Goal: Navigation & Orientation: Find specific page/section

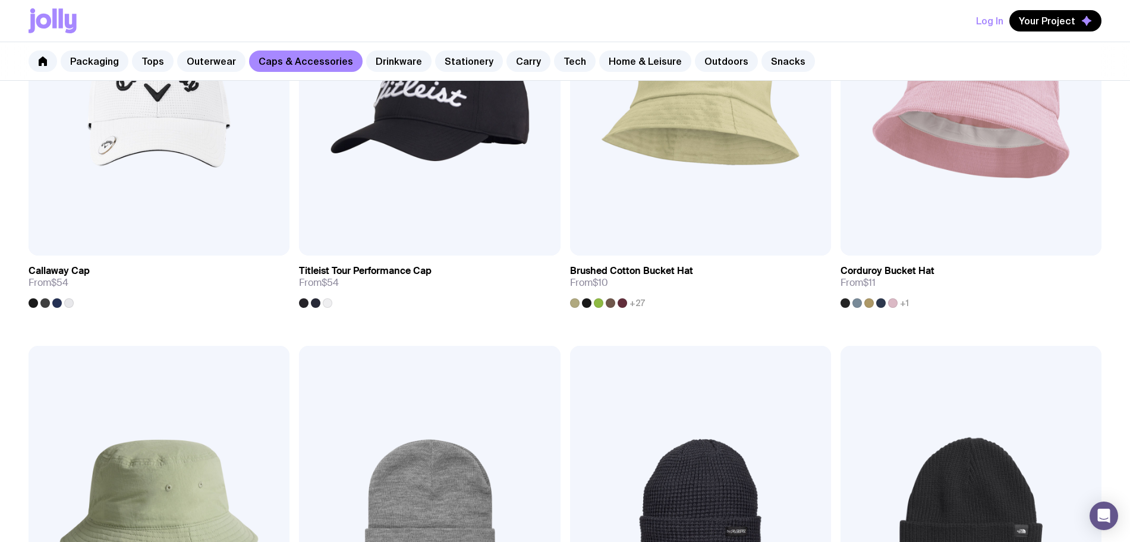
scroll to position [1338, 0]
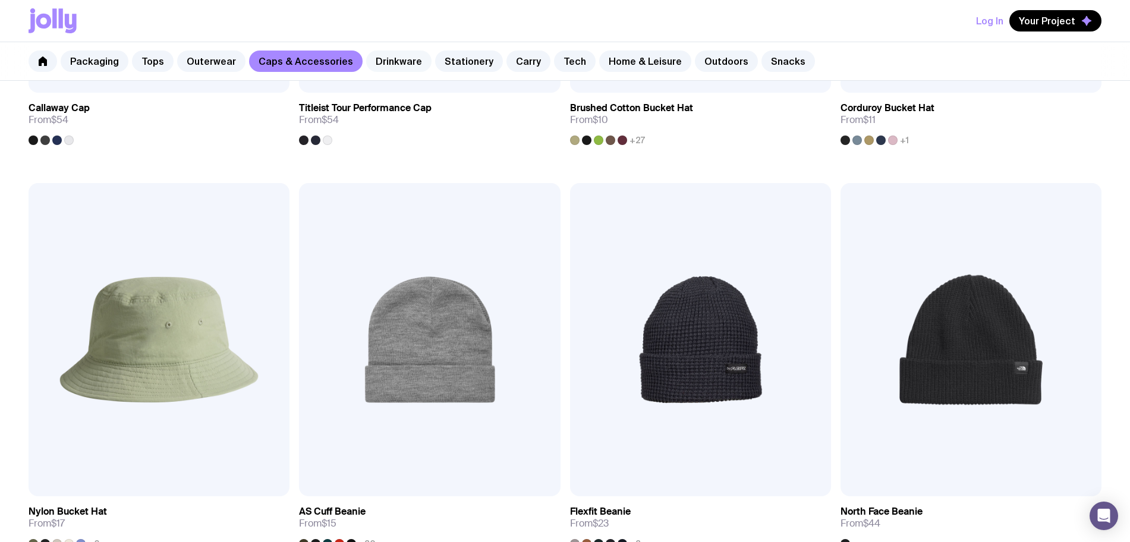
click at [388, 60] on link "Drinkware" at bounding box center [398, 61] width 65 height 21
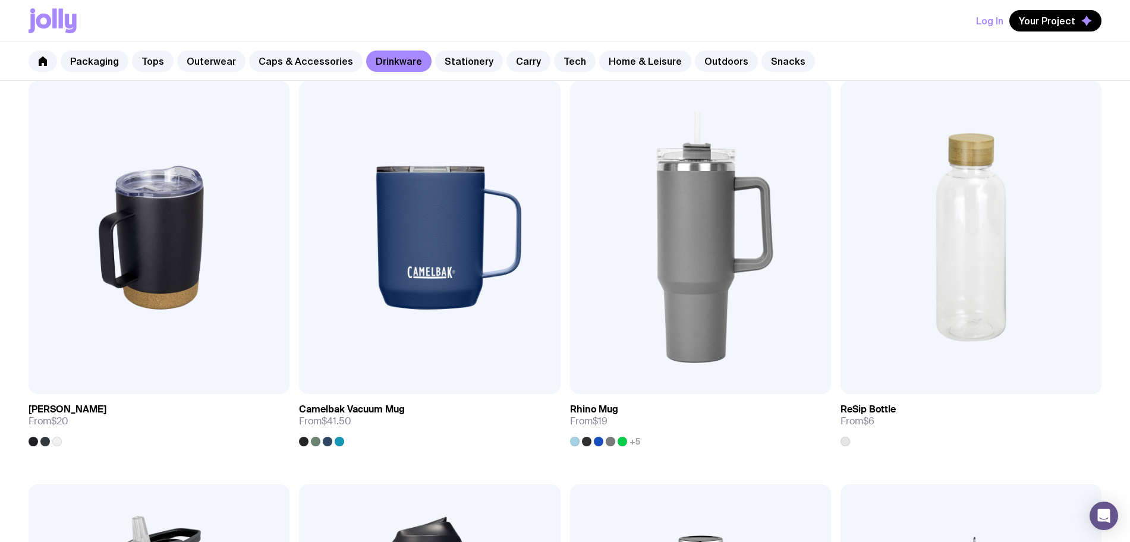
scroll to position [1126, 0]
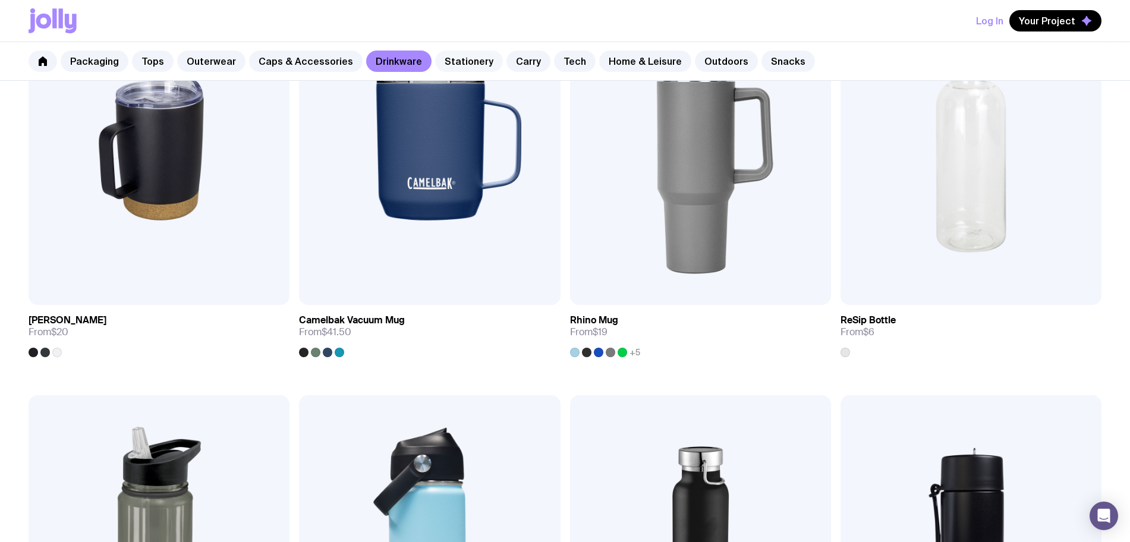
click at [445, 60] on link "Stationery" at bounding box center [469, 61] width 68 height 21
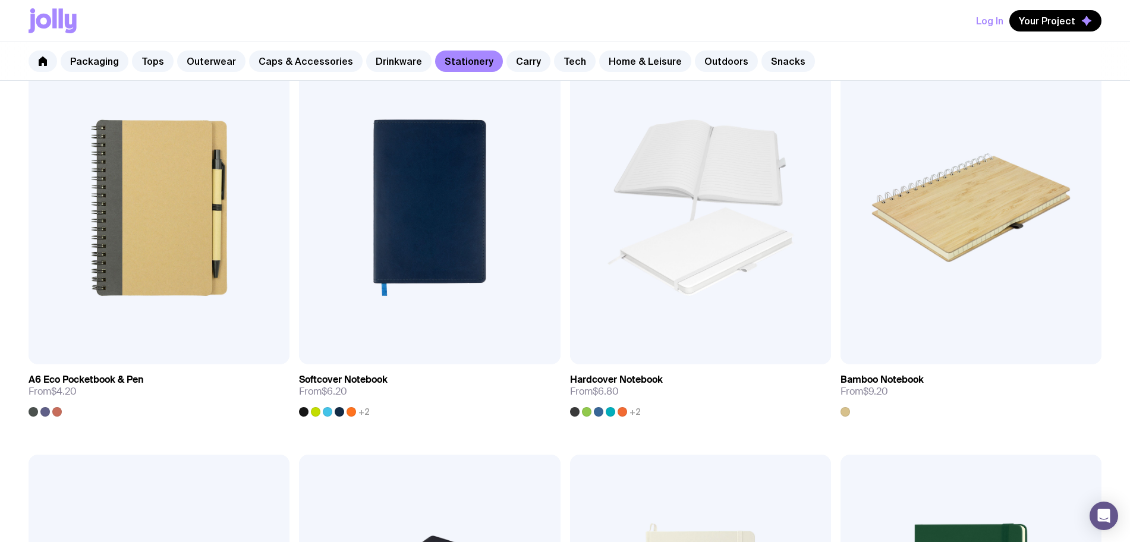
scroll to position [1400, 0]
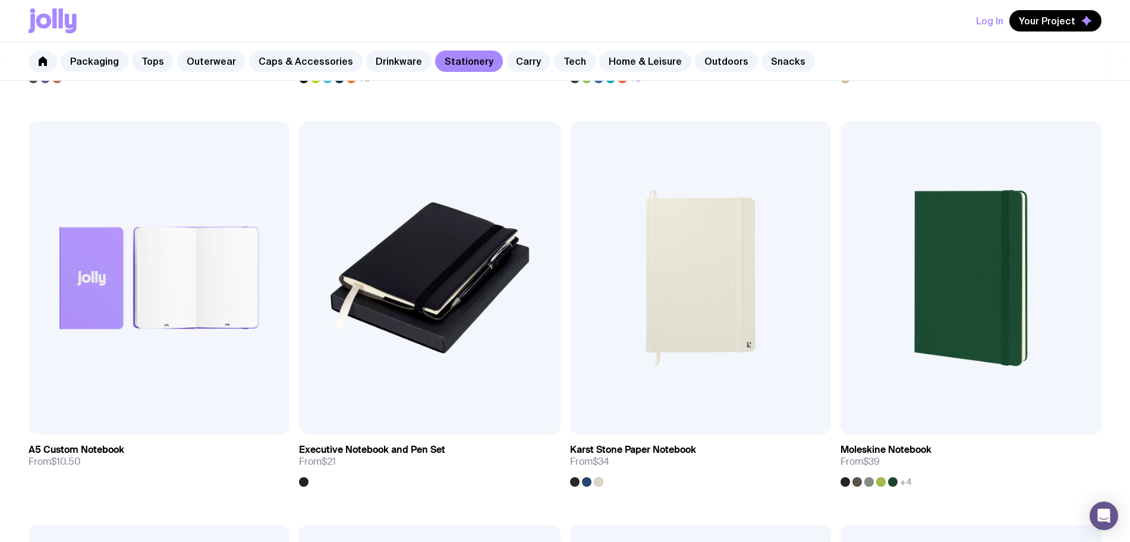
click at [511, 73] on div "Packaging Tops Outerwear Caps & Accessories Drinkware Stationery Carry Tech Hom…" at bounding box center [565, 61] width 1130 height 39
click at [511, 72] on div "Packaging Tops Outerwear Caps & Accessories Drinkware Stationery Carry Tech Hom…" at bounding box center [565, 61] width 1130 height 39
click at [511, 65] on link "Carry" at bounding box center [529, 61] width 44 height 21
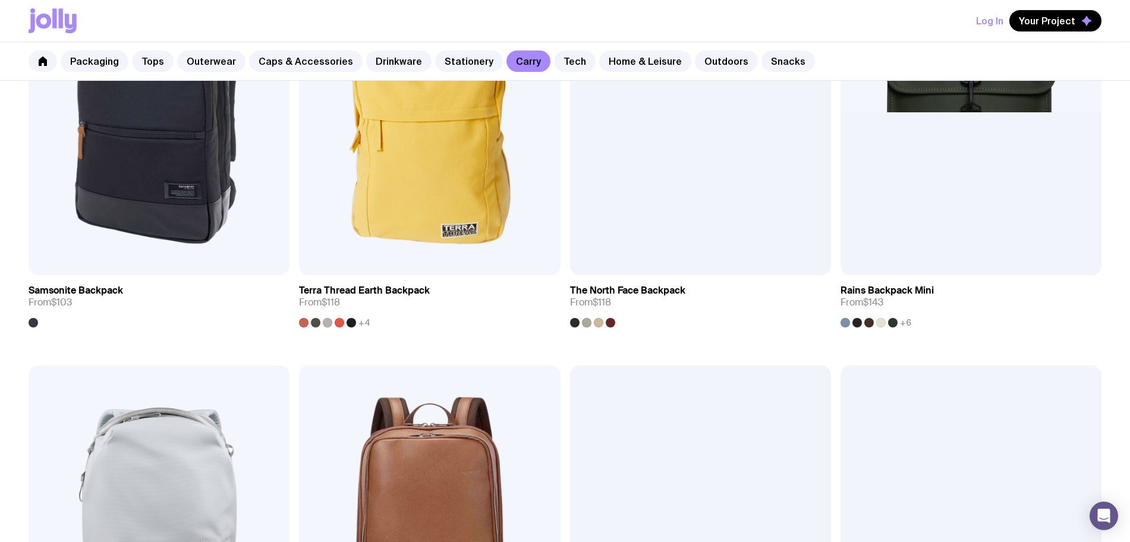
scroll to position [1705, 0]
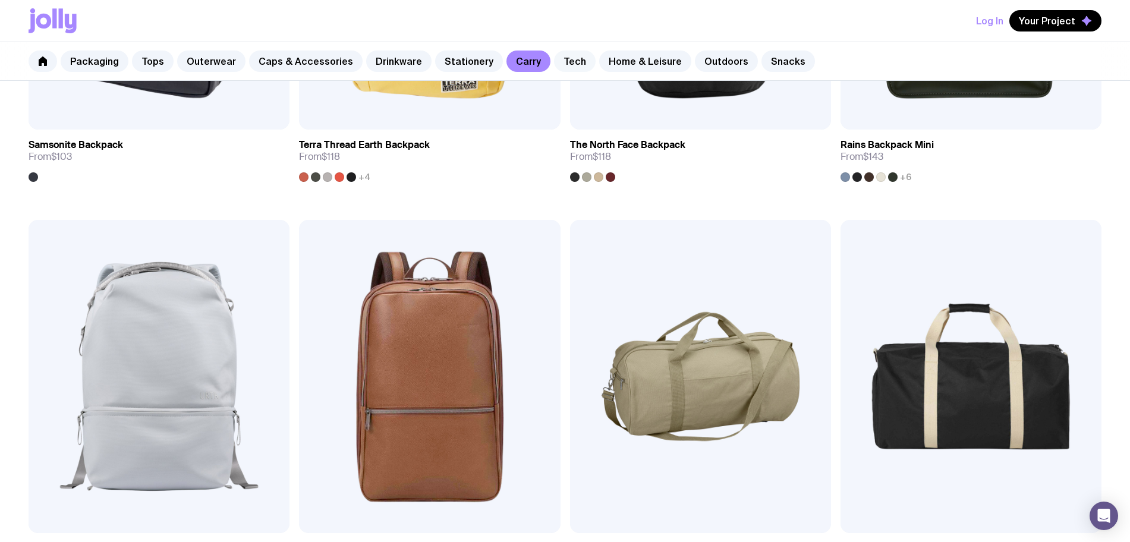
click at [566, 60] on link "Tech" at bounding box center [575, 61] width 42 height 21
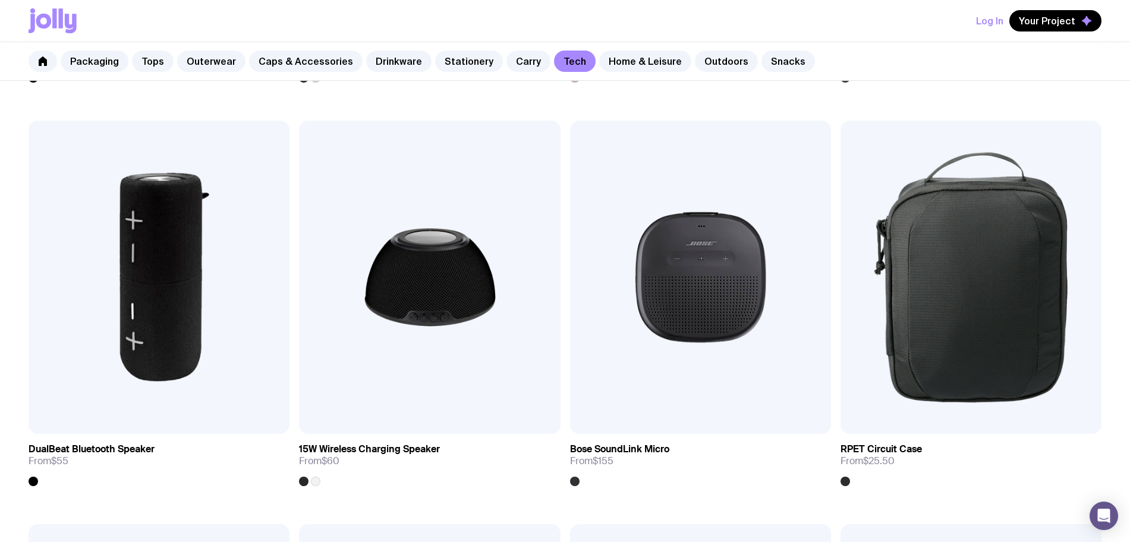
scroll to position [1409, 0]
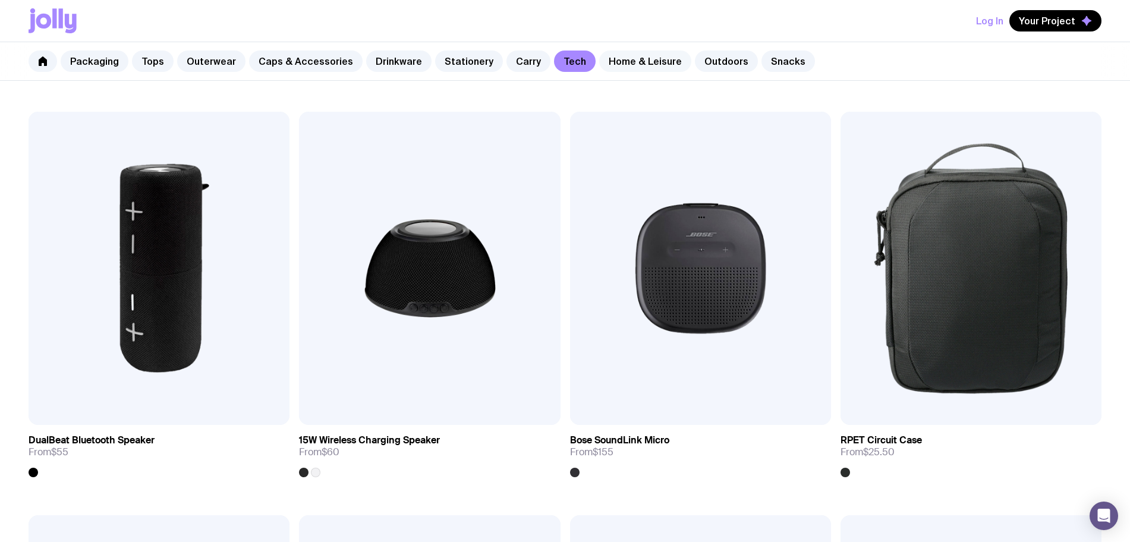
click at [624, 50] on div "Packaging Tops Outerwear Caps & Accessories Drinkware Stationery Carry Tech Hom…" at bounding box center [565, 61] width 1130 height 39
click at [631, 59] on link "Home & Leisure" at bounding box center [645, 61] width 92 height 21
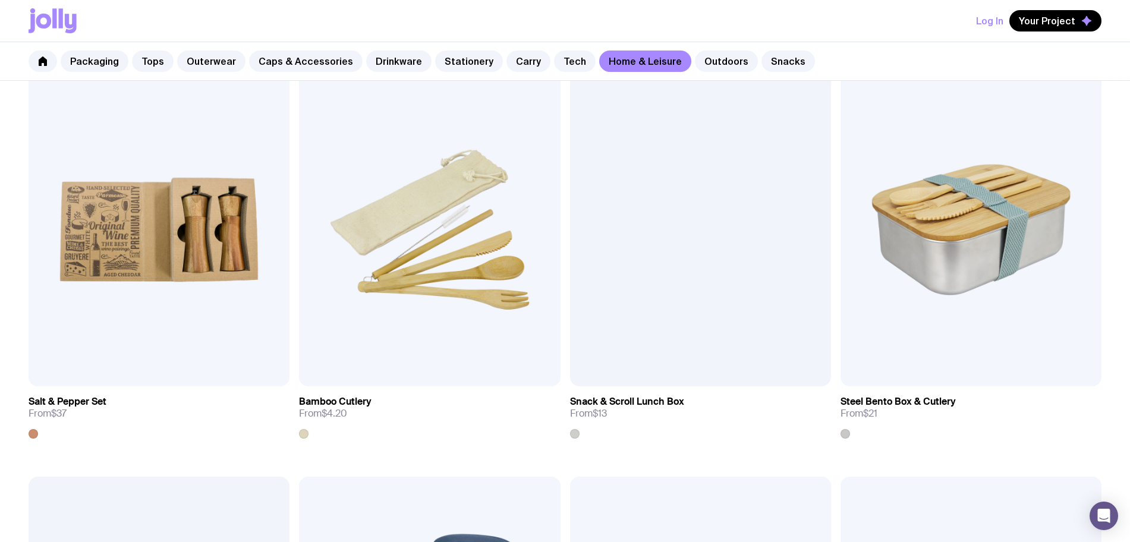
scroll to position [1264, 0]
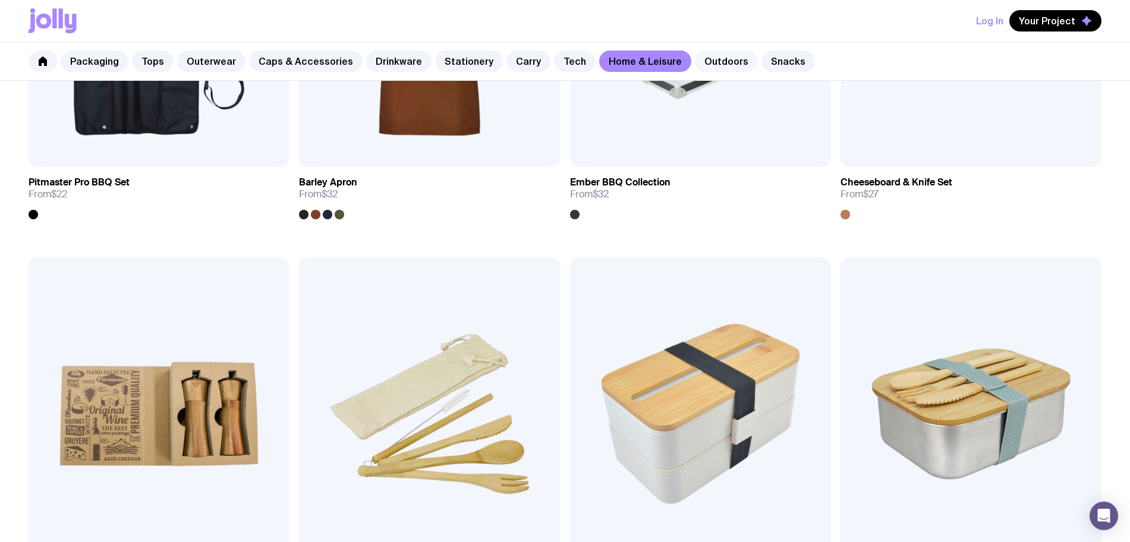
click at [703, 65] on link "Outdoors" at bounding box center [726, 61] width 63 height 21
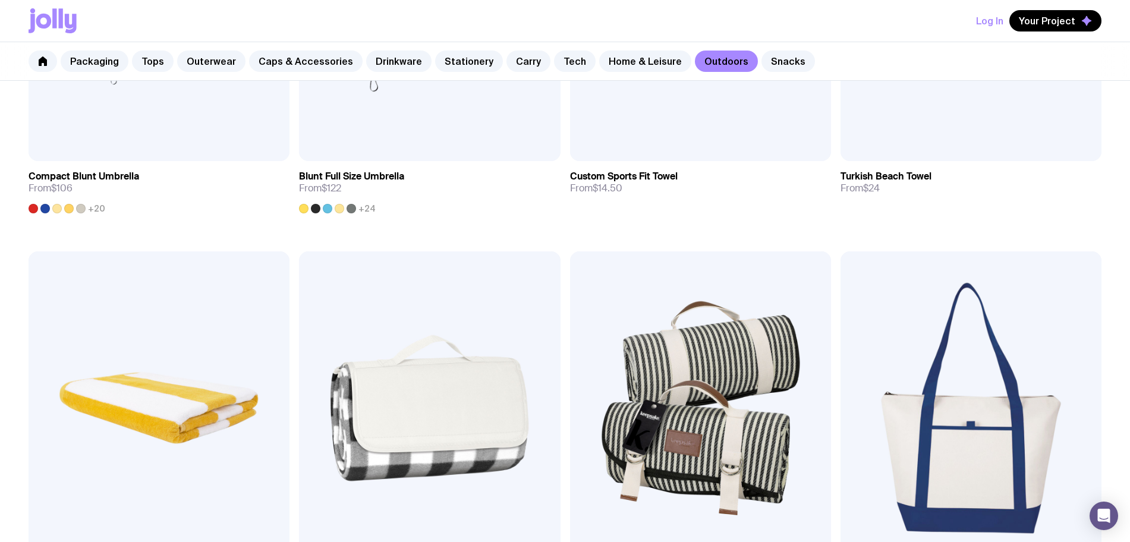
scroll to position [892, 0]
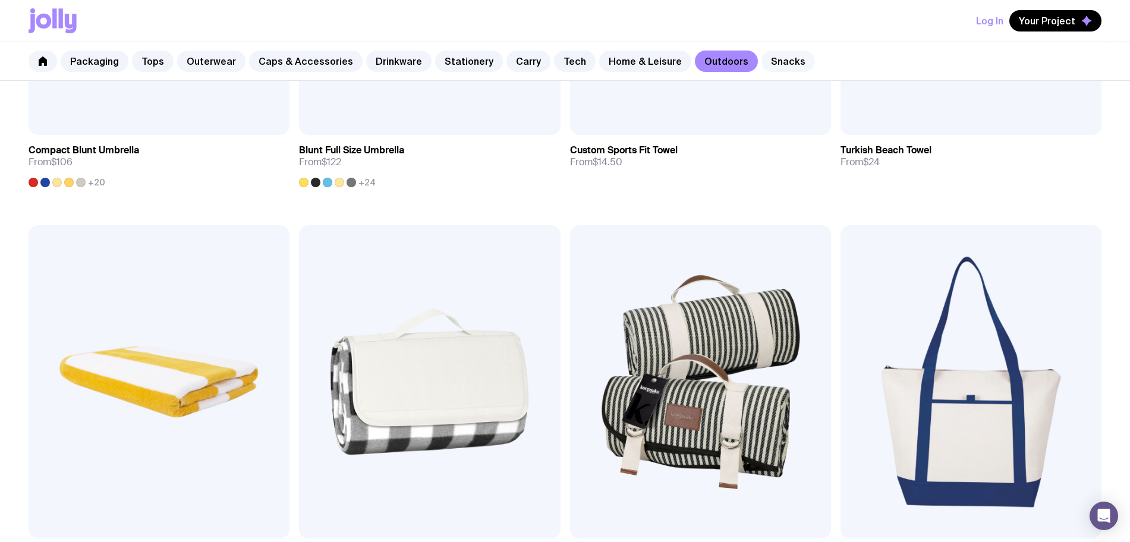
click at [776, 61] on link "Snacks" at bounding box center [789, 61] width 54 height 21
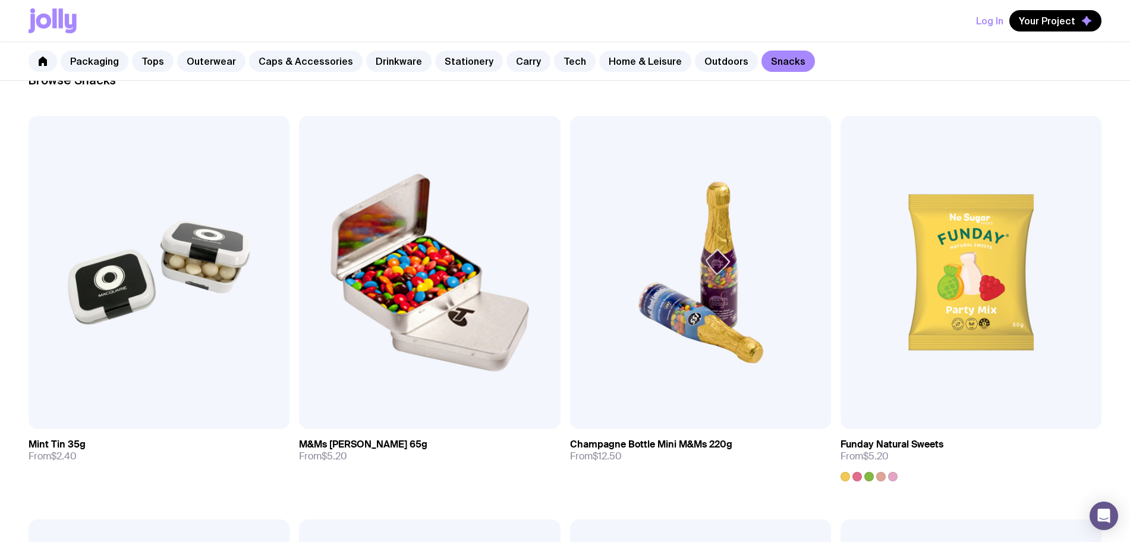
scroll to position [5, 0]
